Goal: Task Accomplishment & Management: Manage account settings

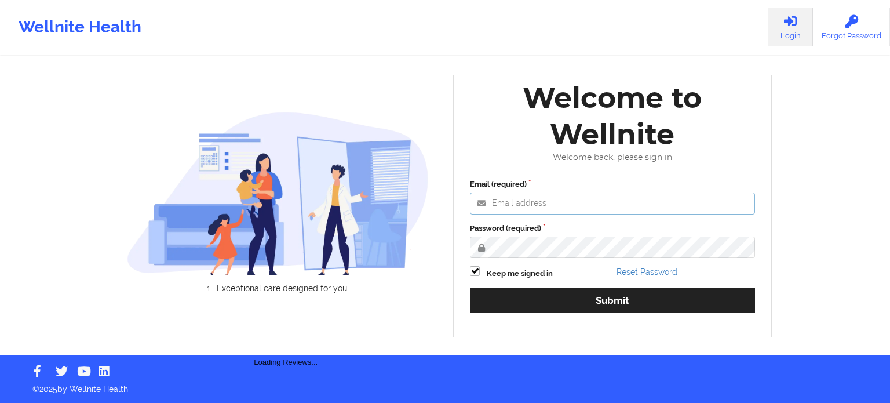
type input "[PERSON_NAME][EMAIL_ADDRESS][PERSON_NAME][DOMAIN_NAME]"
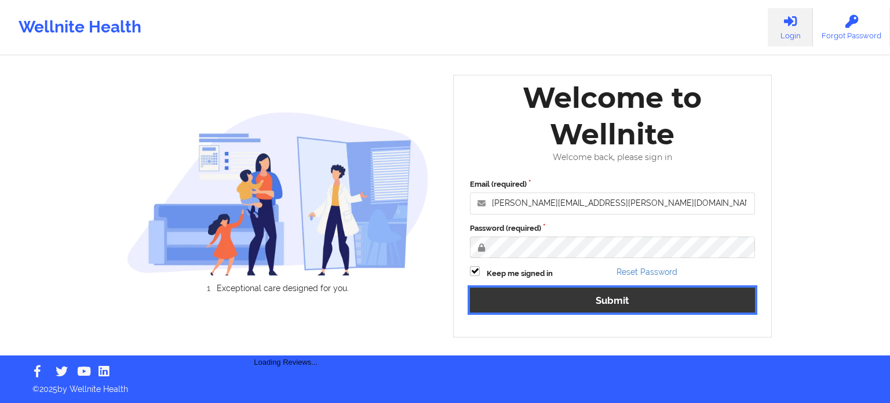
click at [599, 297] on button "Submit" at bounding box center [612, 299] width 285 height 25
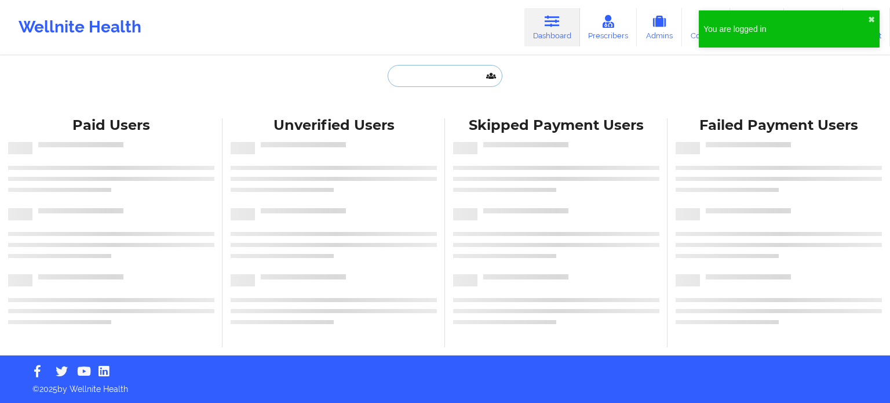
click at [419, 78] on input "text" at bounding box center [445, 76] width 115 height 22
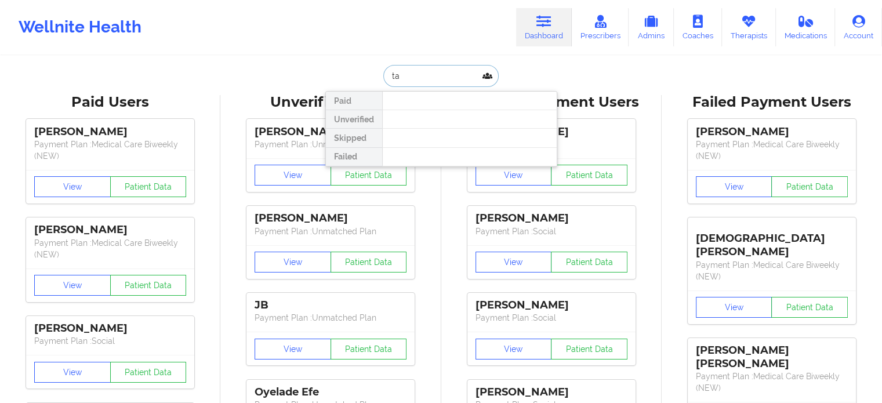
type input "tab"
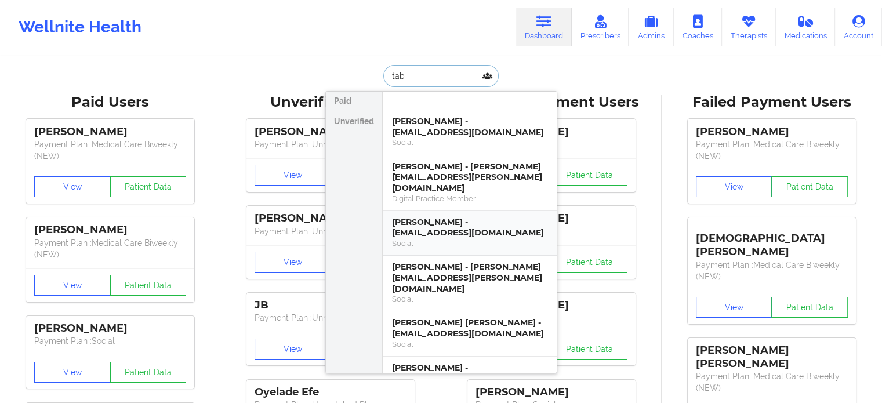
click at [433, 217] on div "[PERSON_NAME] - [EMAIL_ADDRESS][DOMAIN_NAME]" at bounding box center [469, 227] width 155 height 21
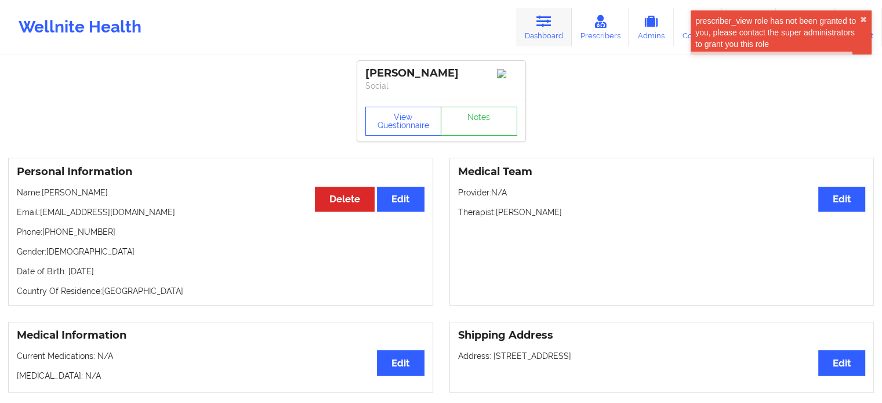
click at [566, 21] on link "Dashboard" at bounding box center [544, 27] width 56 height 38
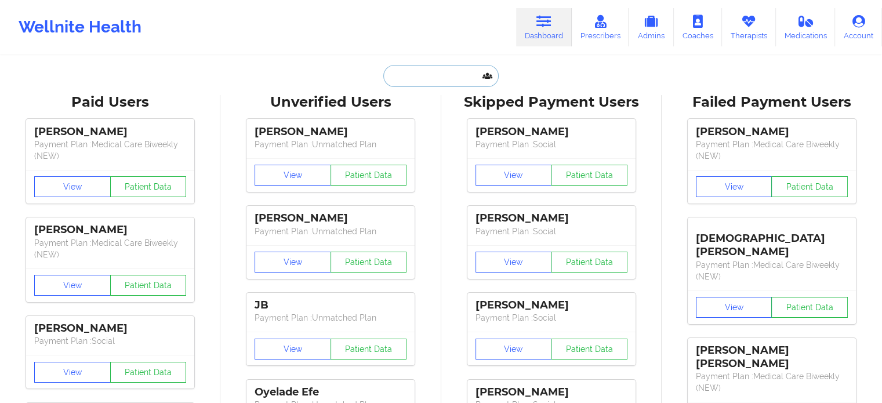
click at [474, 77] on input "text" at bounding box center [440, 76] width 115 height 22
type input "y"
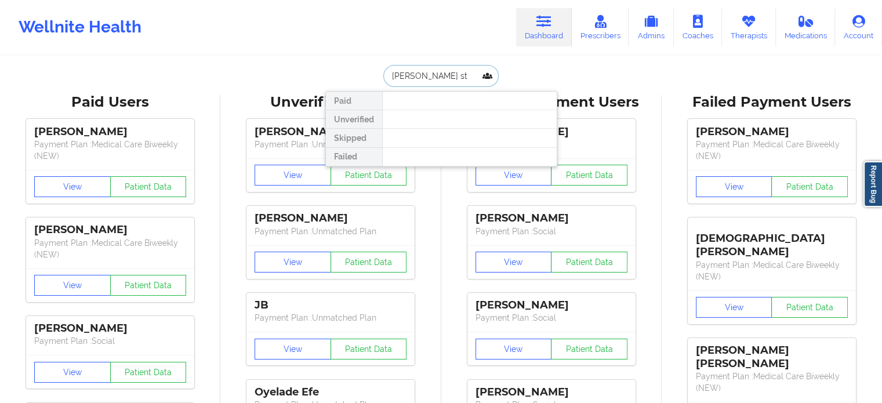
drag, startPoint x: 461, startPoint y: 73, endPoint x: 272, endPoint y: 63, distance: 189.8
paste input "[EMAIL_ADDRESS][DOMAIN_NAME]"
type input "[EMAIL_ADDRESS][DOMAIN_NAME]"
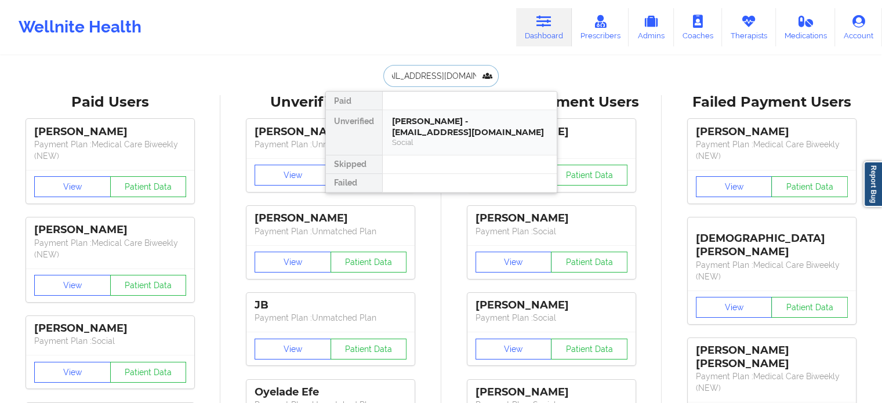
click at [421, 134] on div "[PERSON_NAME] - [EMAIL_ADDRESS][DOMAIN_NAME]" at bounding box center [469, 126] width 155 height 21
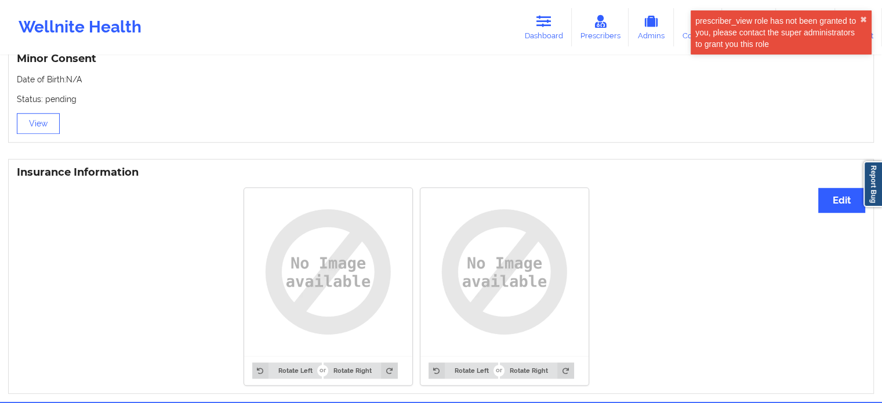
scroll to position [758, 0]
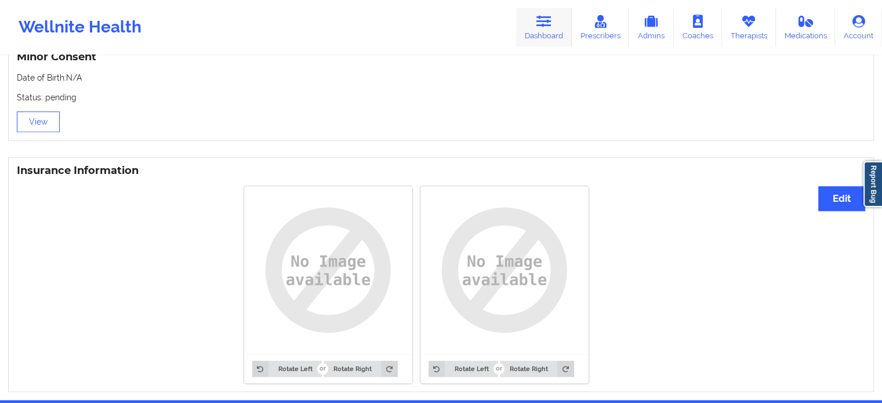
click at [535, 26] on link "Dashboard" at bounding box center [544, 27] width 56 height 38
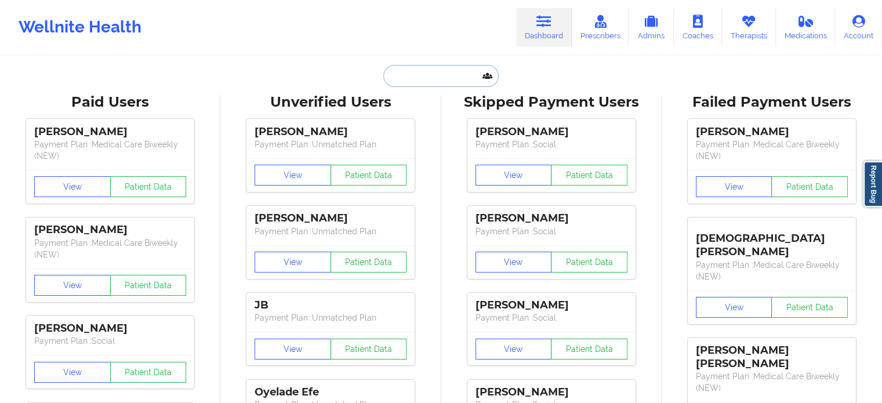
click at [450, 83] on input "text" at bounding box center [440, 76] width 115 height 22
paste input "[EMAIL_ADDRESS][DOMAIN_NAME]"
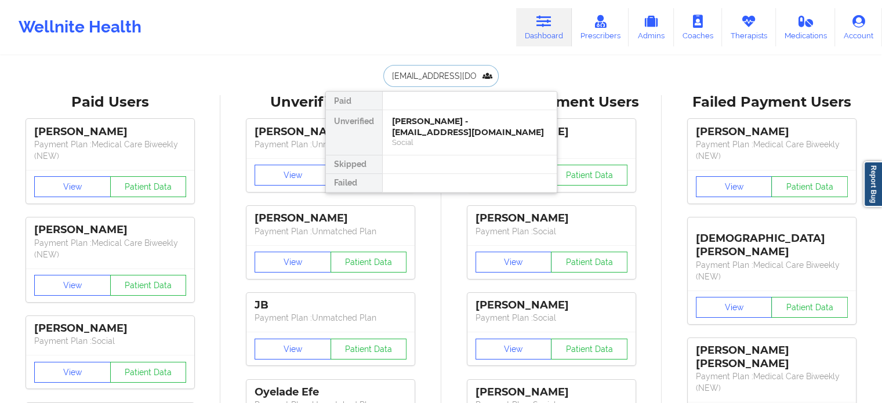
type input "[EMAIL_ADDRESS][DOMAIN_NAME]"
click at [443, 122] on div "[PERSON_NAME] - [EMAIL_ADDRESS][DOMAIN_NAME]" at bounding box center [469, 126] width 155 height 21
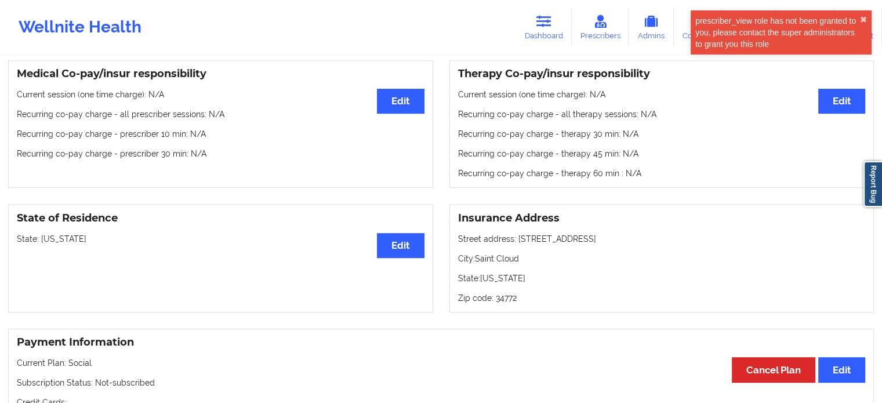
scroll to position [345, 0]
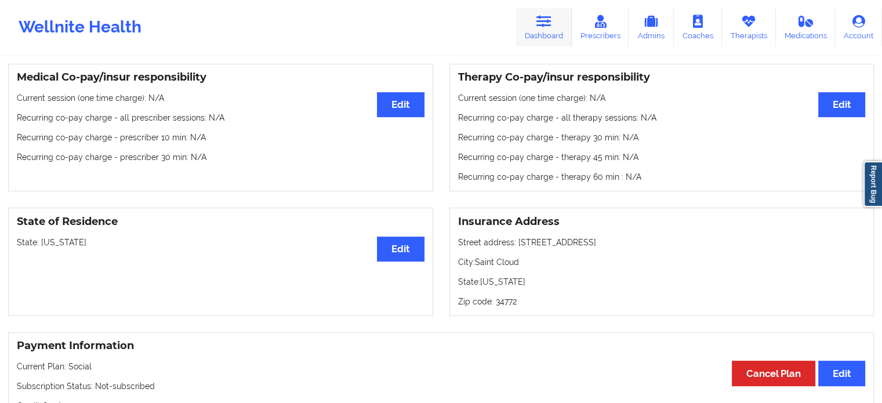
click at [553, 24] on link "Dashboard" at bounding box center [544, 27] width 56 height 38
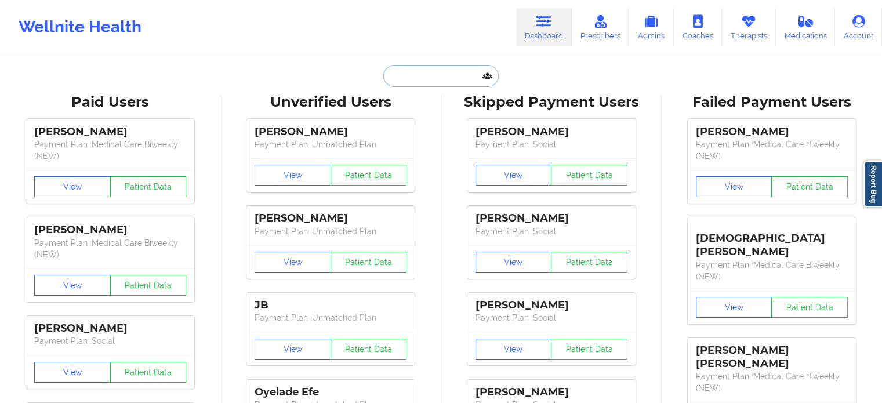
click at [414, 76] on input "text" at bounding box center [440, 76] width 115 height 22
paste input "[EMAIL_ADDRESS][DOMAIN_NAME]"
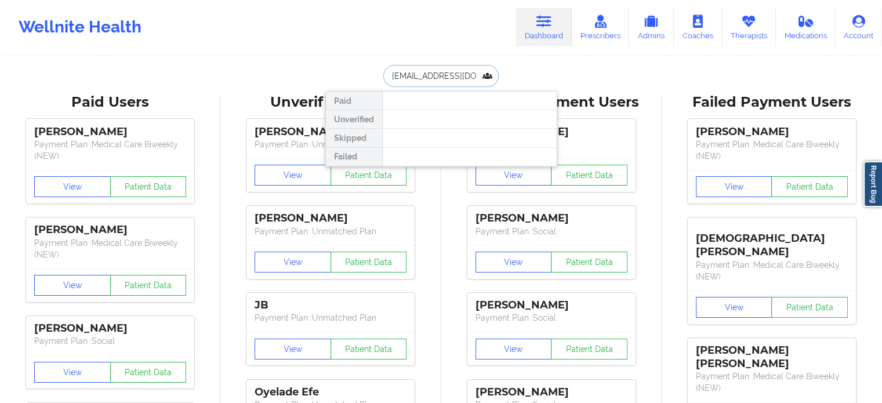
click at [454, 80] on input "[EMAIL_ADDRESS][DOMAIN_NAME]" at bounding box center [440, 76] width 115 height 22
type input "[PERSON_NAME]"
click at [444, 120] on div "[PERSON_NAME] - undefined" at bounding box center [469, 121] width 155 height 11
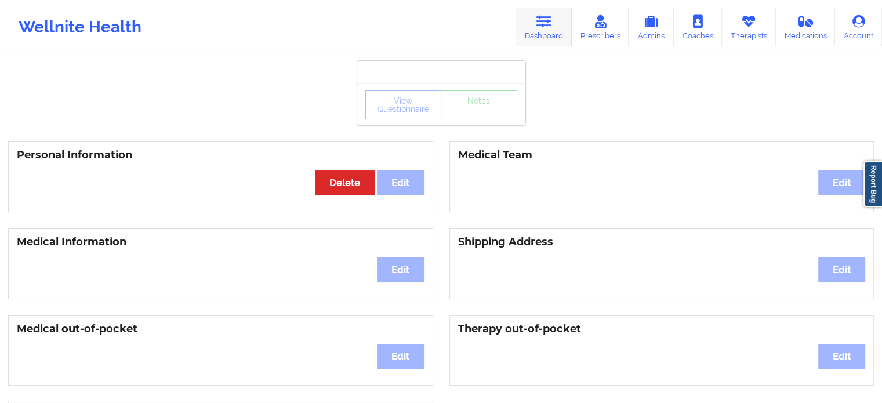
click at [551, 25] on icon at bounding box center [543, 21] width 15 height 13
